Goal: Task Accomplishment & Management: Use online tool/utility

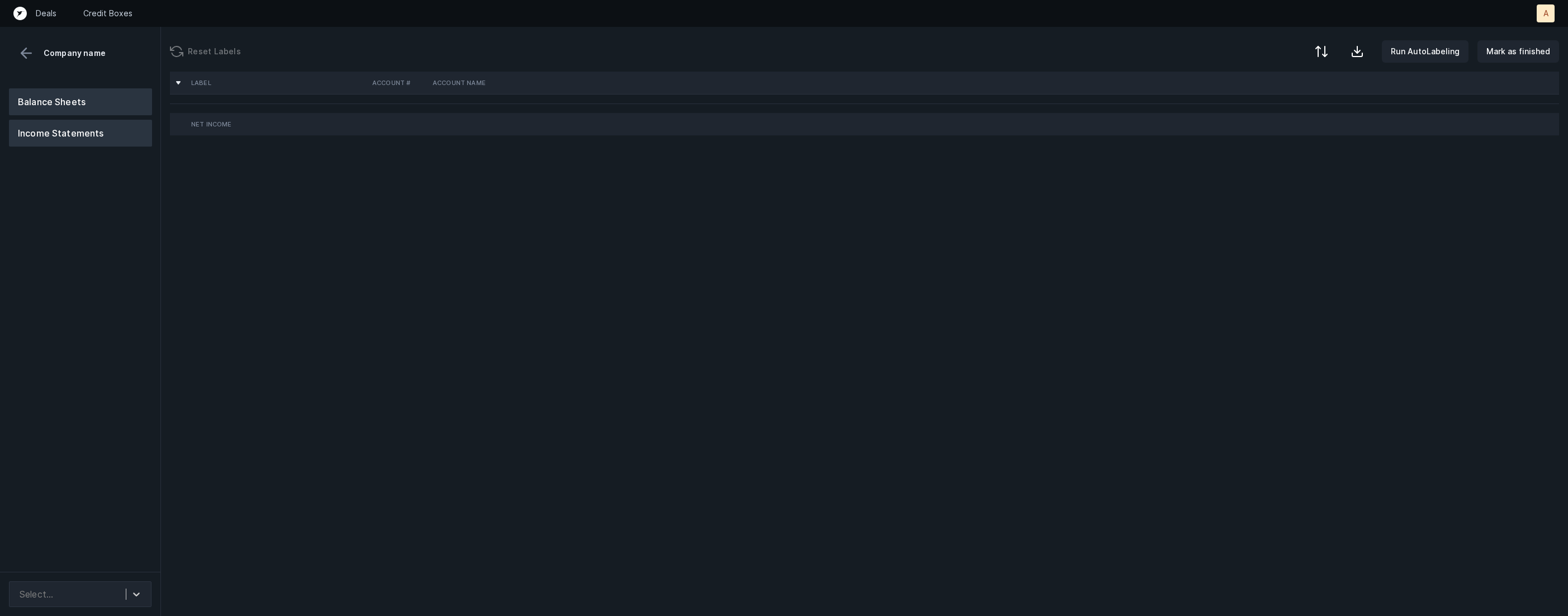
click at [88, 90] on button "Balance Sheets" at bounding box center [80, 102] width 143 height 27
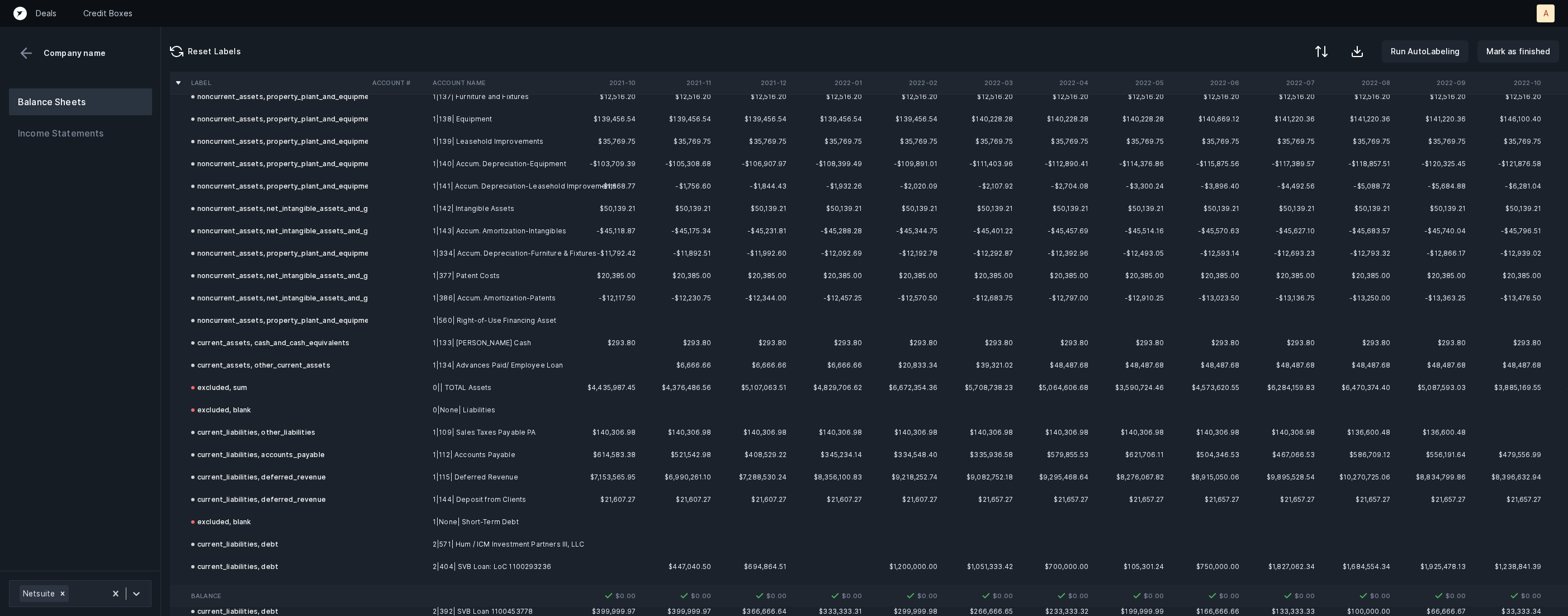
scroll to position [754, 0]
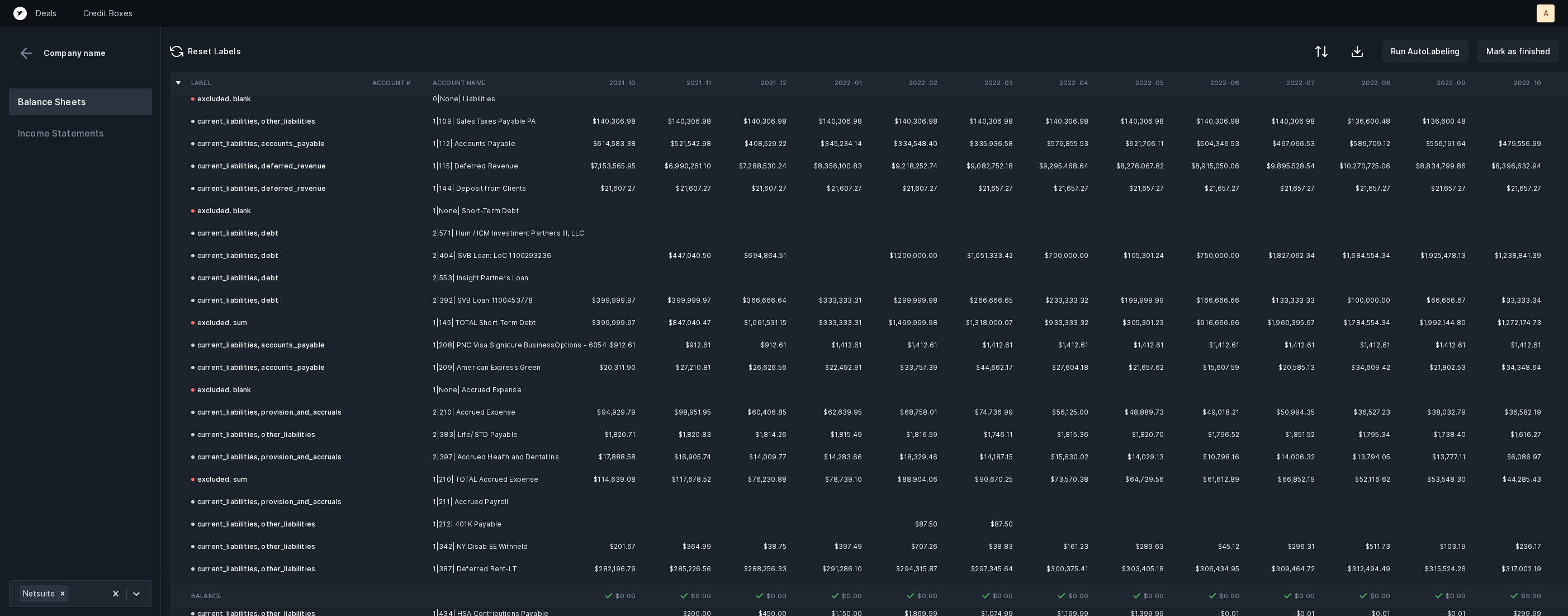
click at [467, 343] on td "1|208| PNC Visa Signature BusinessOptions - 6054" at bounding box center [497, 345] width 136 height 22
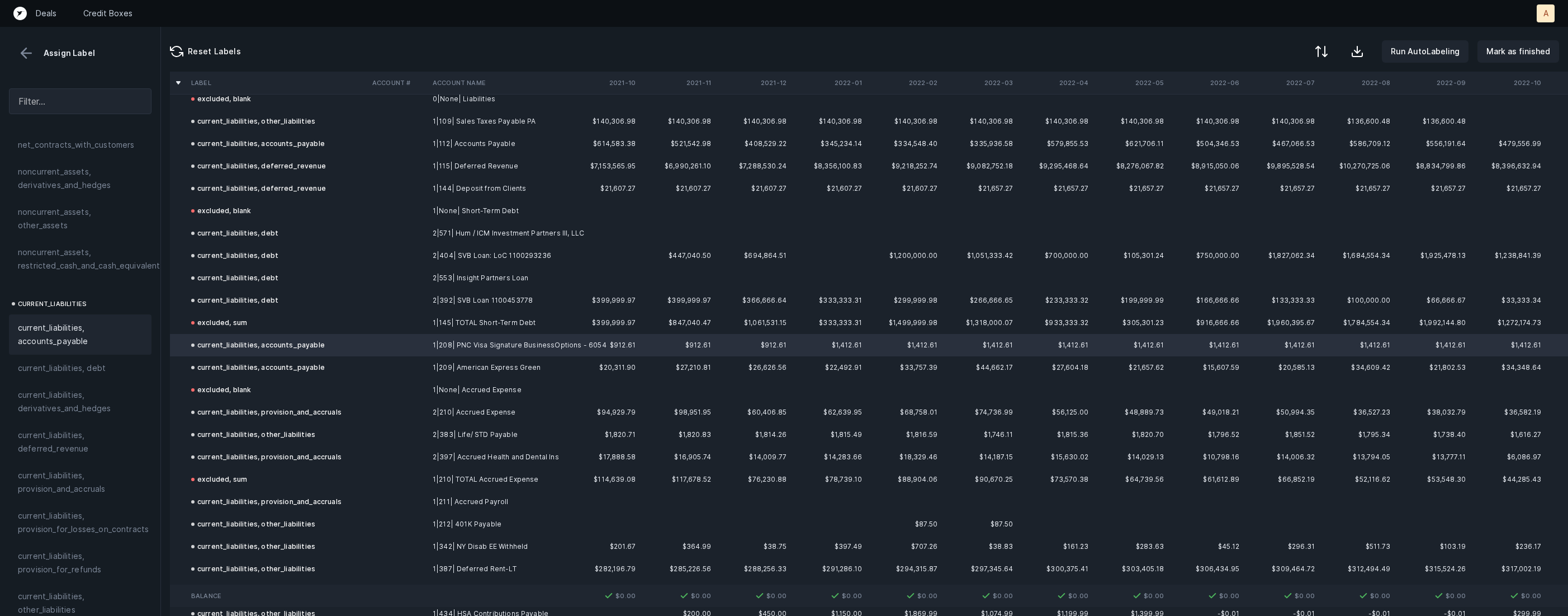
scroll to position [619, 0]
click at [90, 341] on span "current_liabilities, debt" at bounding box center [62, 348] width 88 height 13
click at [255, 369] on div "current_liabilities, accounts_payable" at bounding box center [258, 367] width 134 height 13
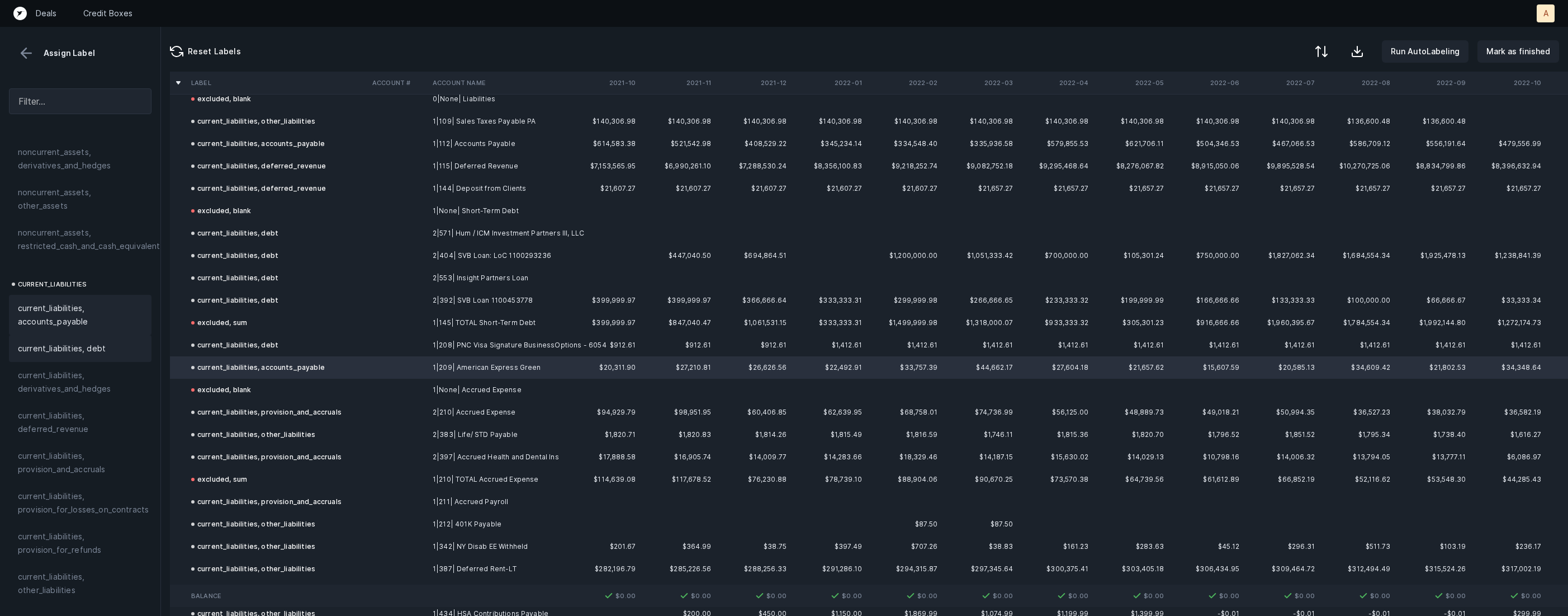
click at [108, 341] on div "current_liabilities, debt" at bounding box center [80, 348] width 125 height 13
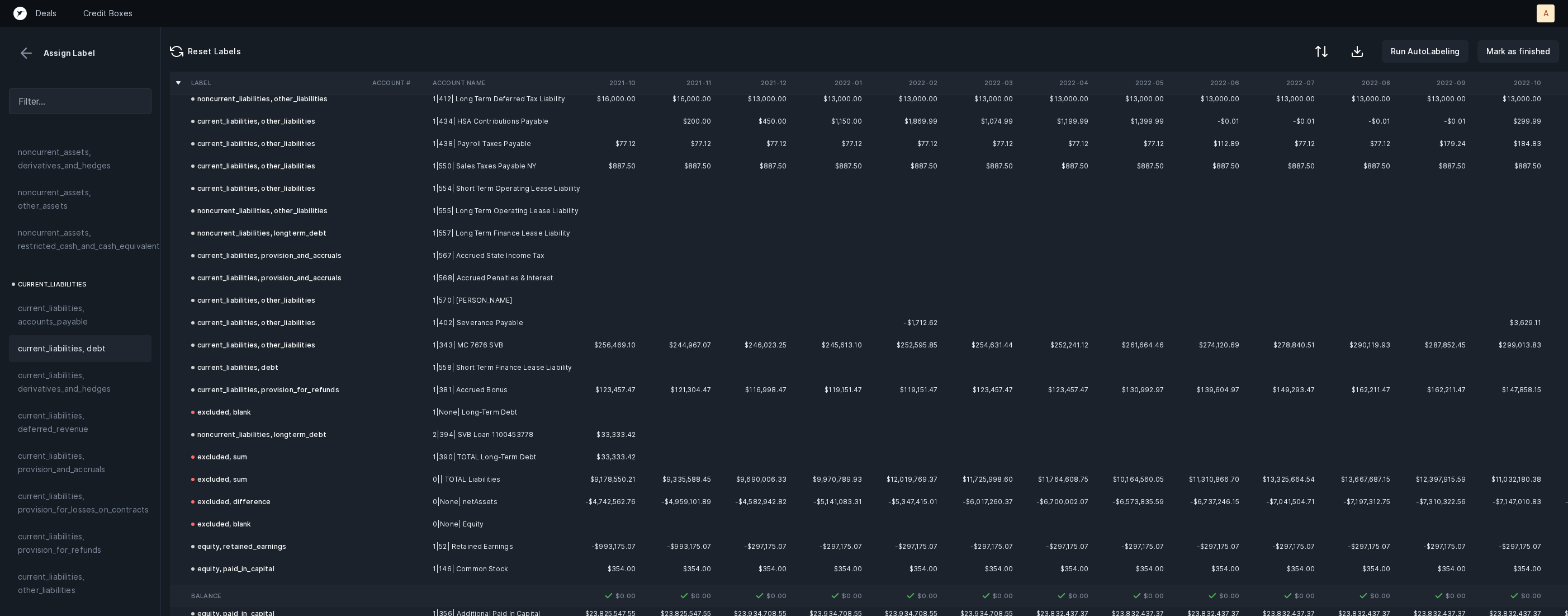
click at [257, 343] on div "current_liabilities, other_liabilities" at bounding box center [253, 345] width 124 height 13
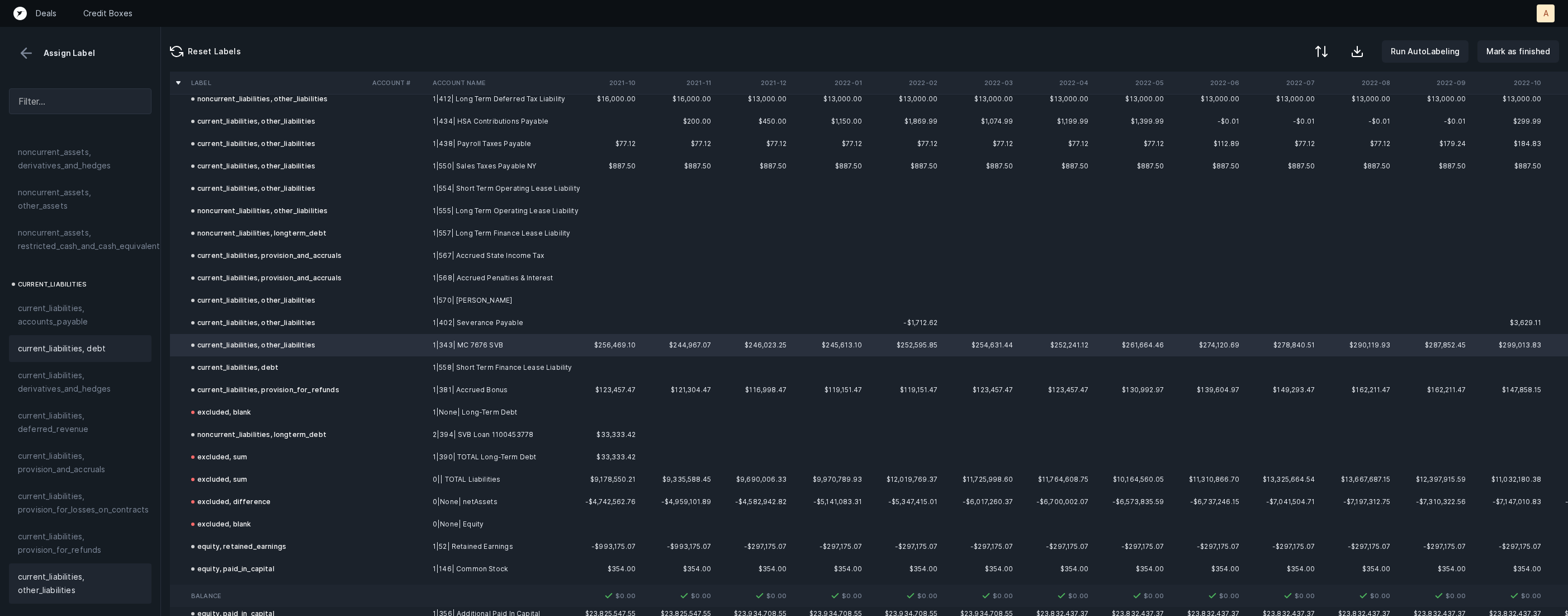
click at [92, 341] on span "current_liabilities, debt" at bounding box center [62, 348] width 88 height 13
click at [474, 298] on td "1|570| [PERSON_NAME]" at bounding box center [497, 300] width 136 height 22
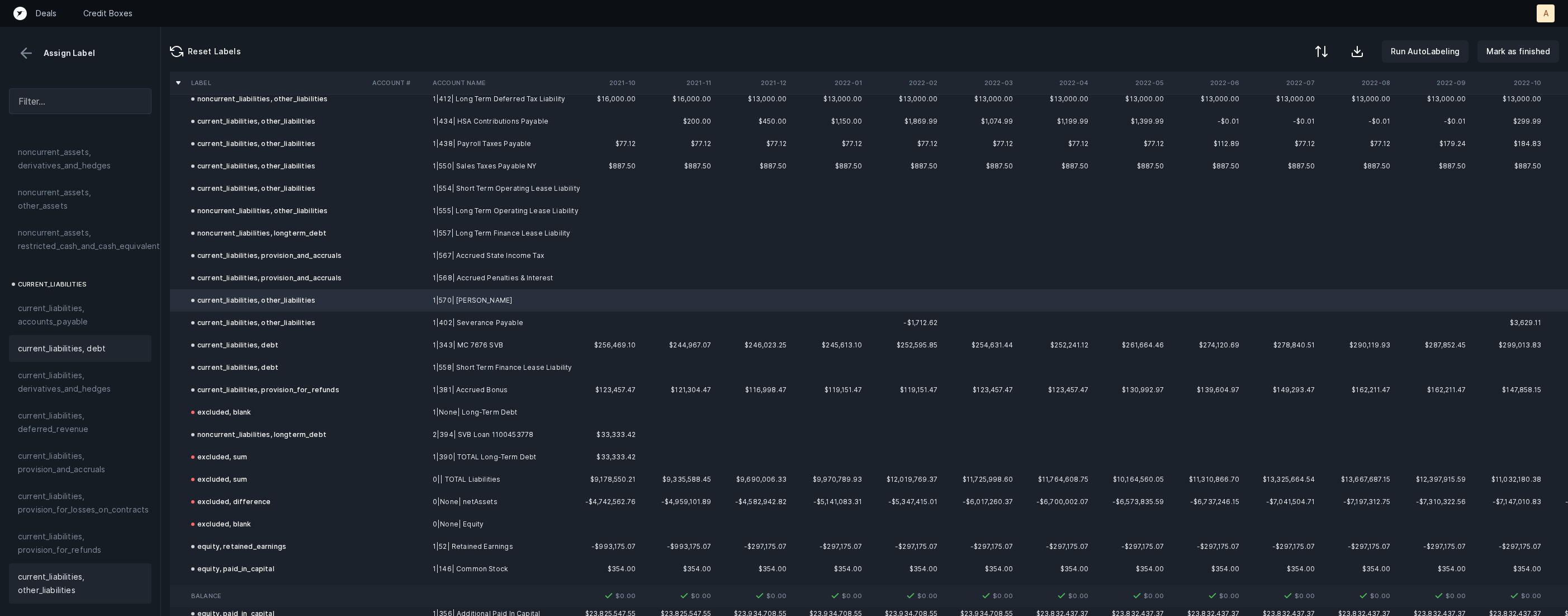
click at [94, 341] on span "current_liabilities, debt" at bounding box center [62, 348] width 88 height 13
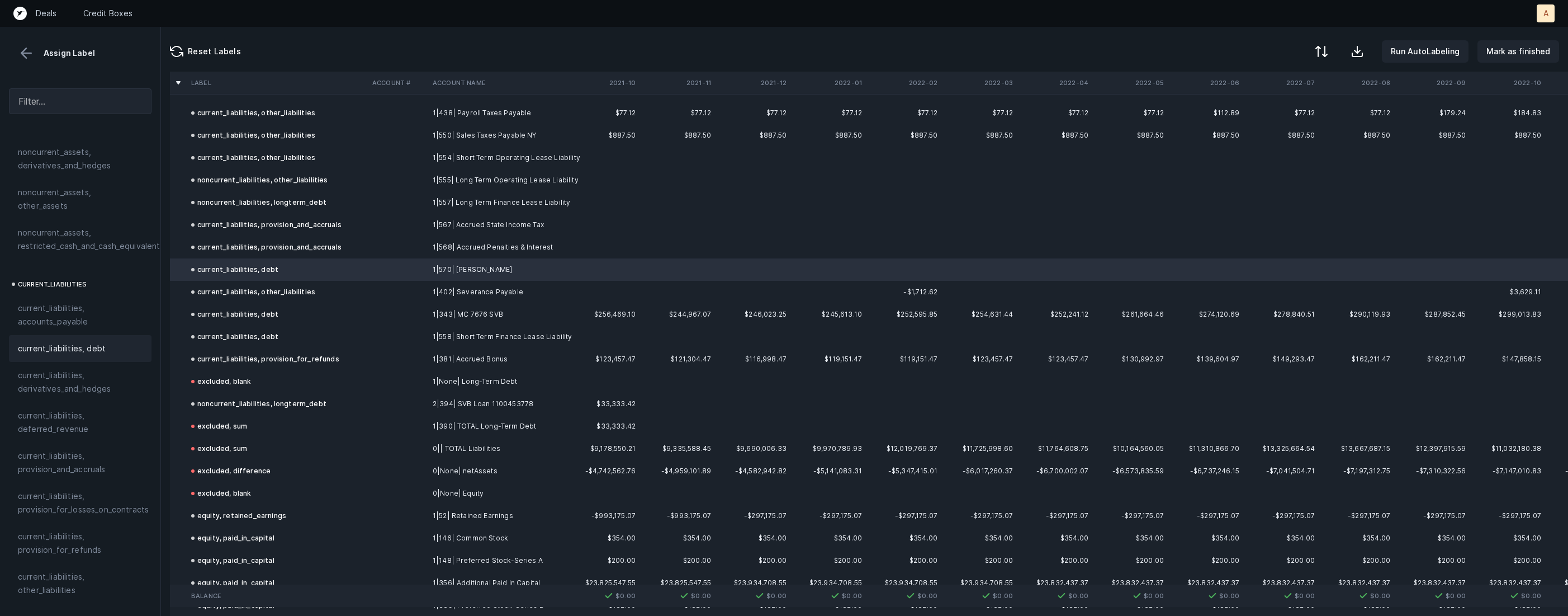
scroll to position [1263, 0]
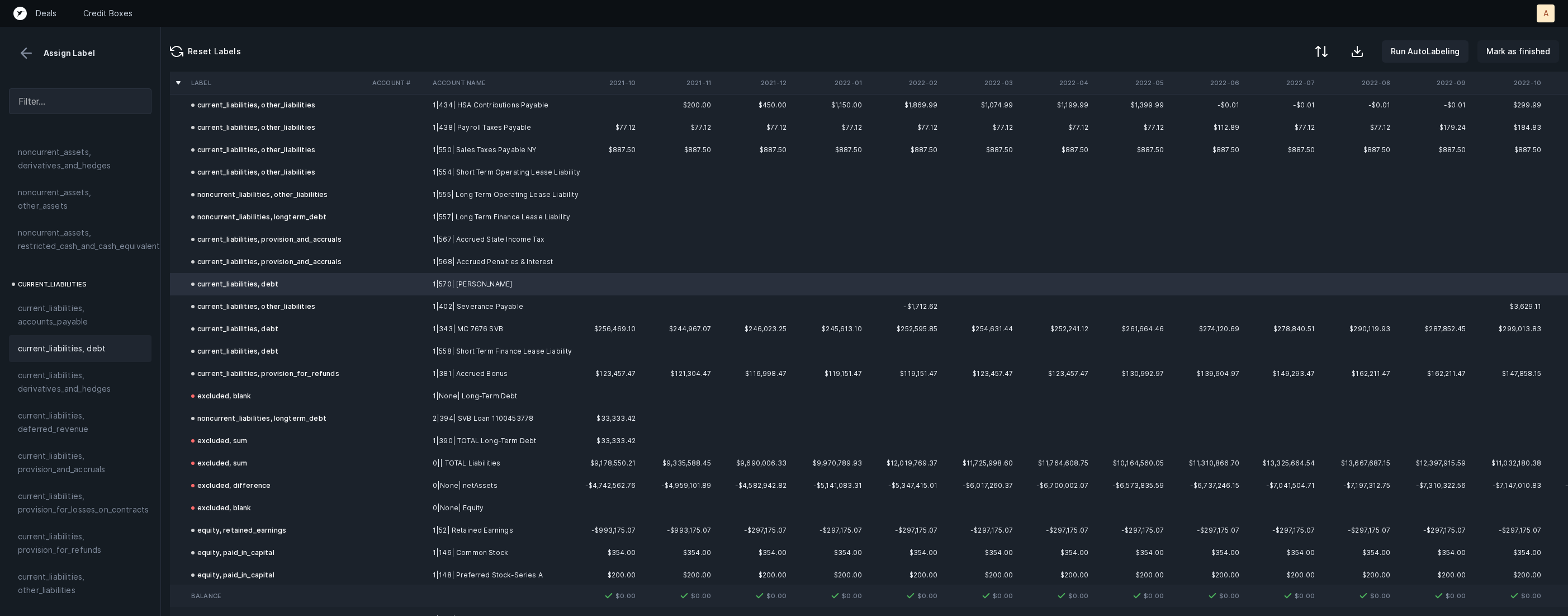
click at [1531, 53] on p "Mark as finished" at bounding box center [1518, 51] width 64 height 13
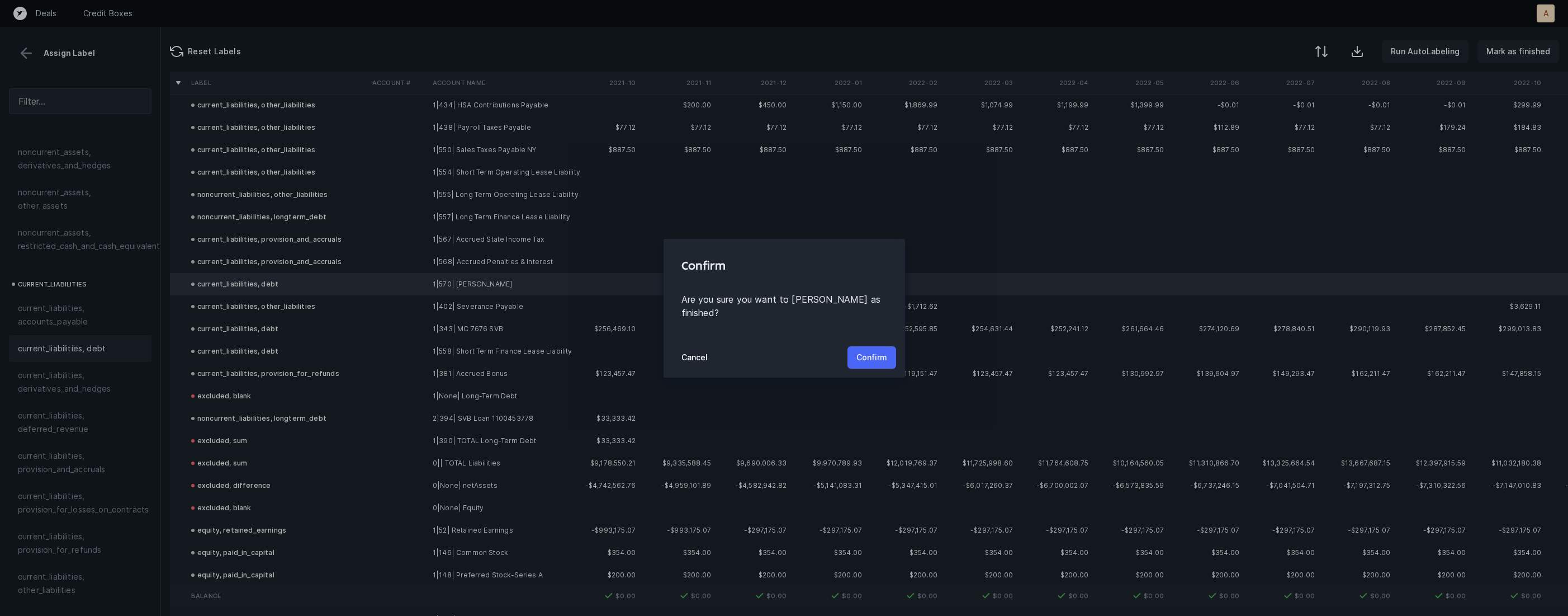
click at [876, 351] on p "Confirm" at bounding box center [872, 357] width 31 height 13
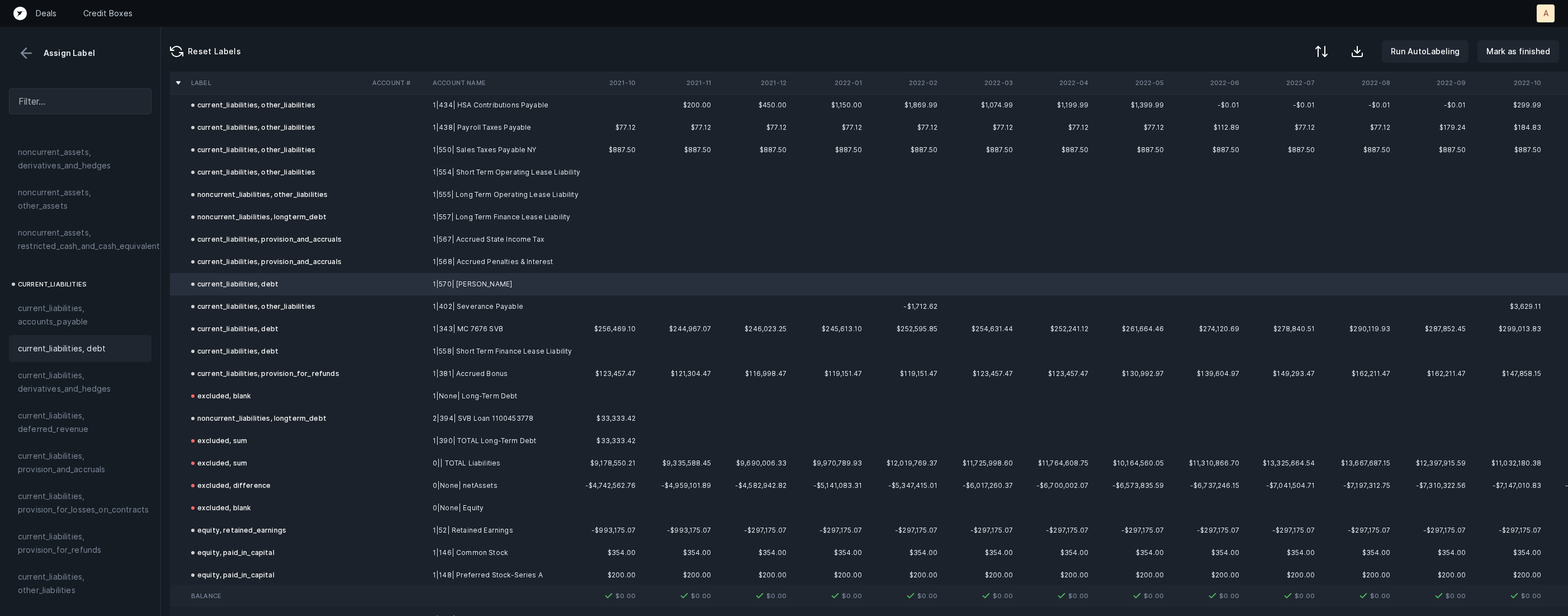
click at [19, 53] on button at bounding box center [26, 53] width 17 height 17
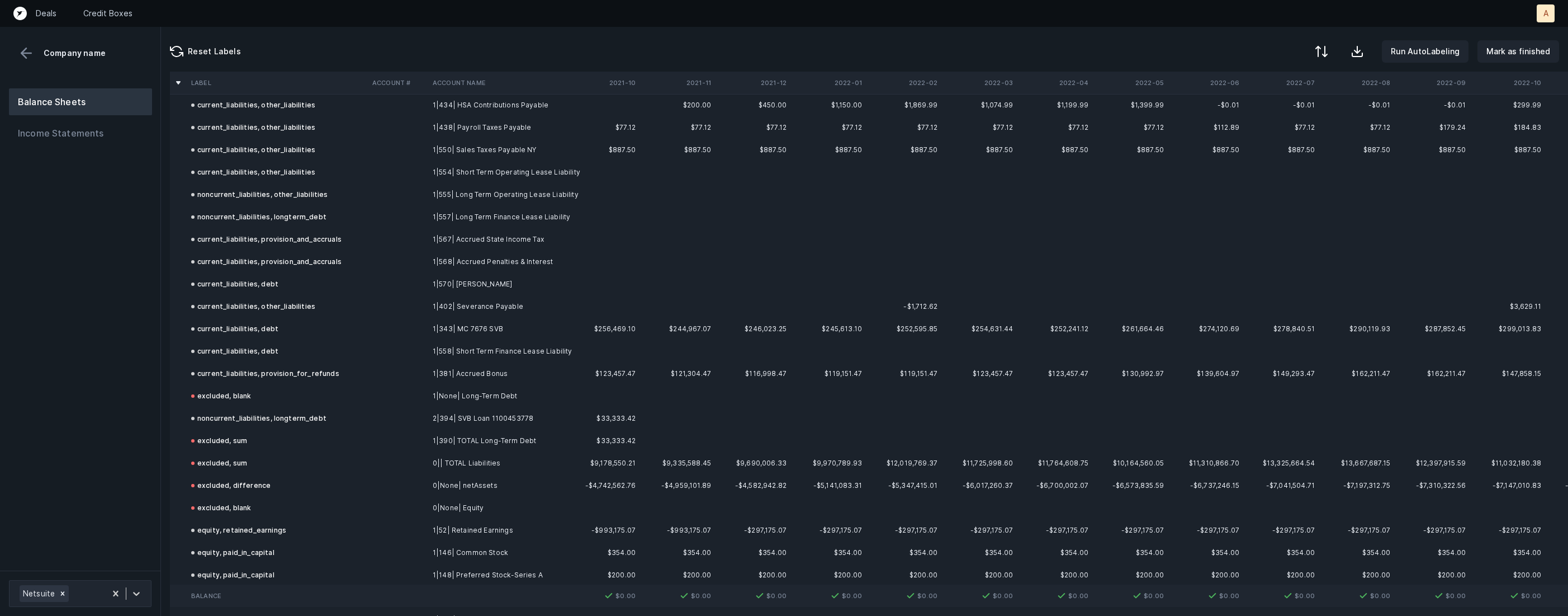
click at [19, 53] on button at bounding box center [26, 53] width 17 height 17
